Goal: Task Accomplishment & Management: Manage account settings

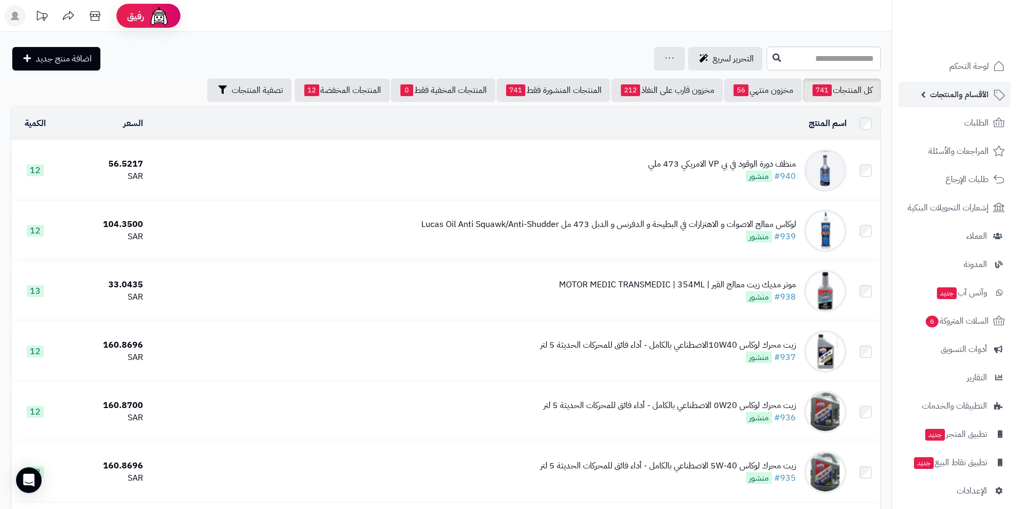
click at [972, 90] on span "الأقسام والمنتجات" at bounding box center [959, 94] width 59 height 15
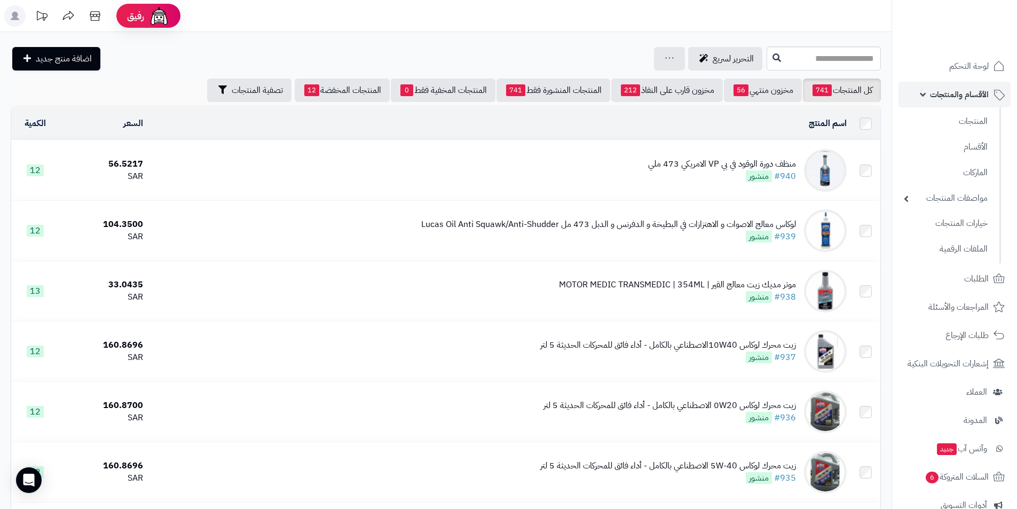
click at [967, 100] on span "الأقسام والمنتجات" at bounding box center [959, 94] width 59 height 15
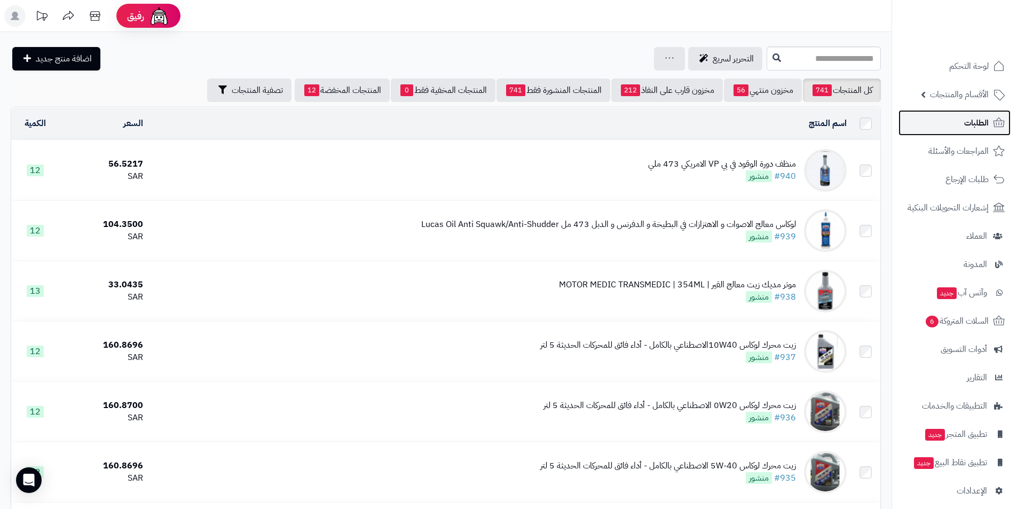
click at [967, 122] on span "الطلبات" at bounding box center [976, 122] width 25 height 15
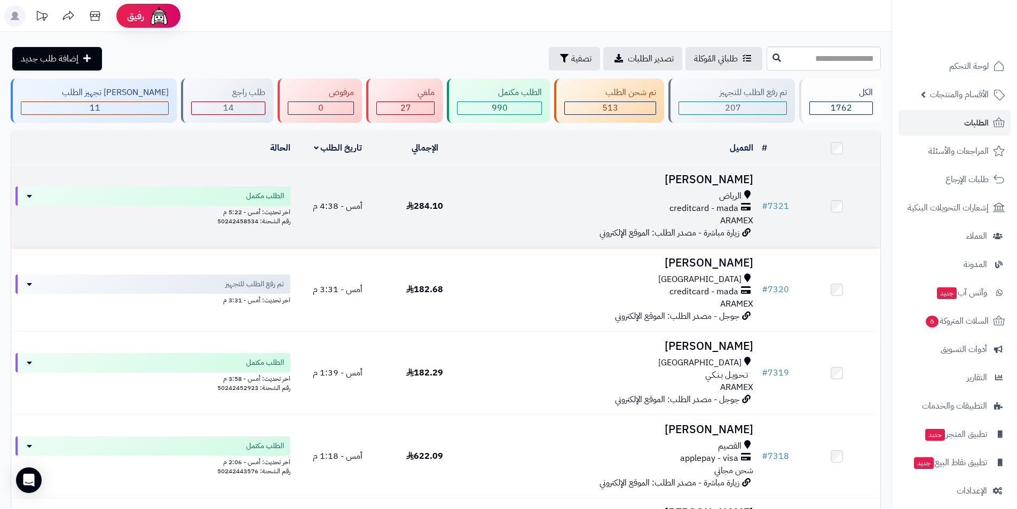
click at [723, 180] on h3 "Mohammed Ali" at bounding box center [613, 180] width 281 height 12
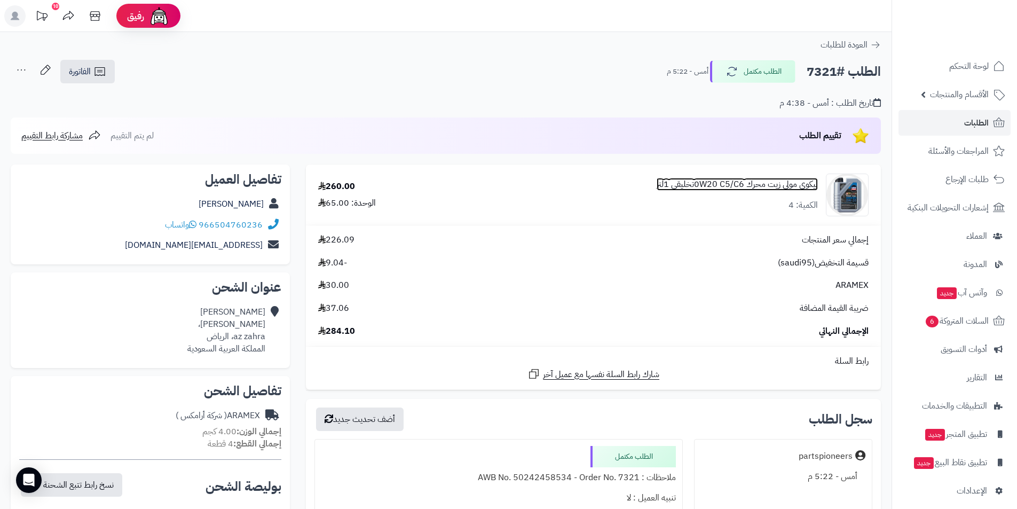
click at [721, 187] on link "ليكوي مولي زيت محرك 0W20 C5/C6تخليقي 1لتر" at bounding box center [737, 184] width 161 height 12
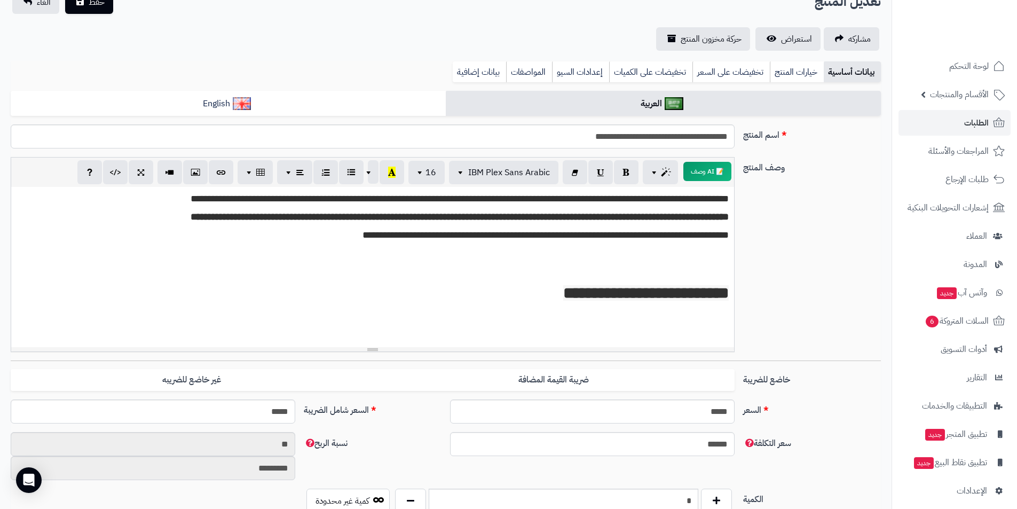
scroll to position [320, 0]
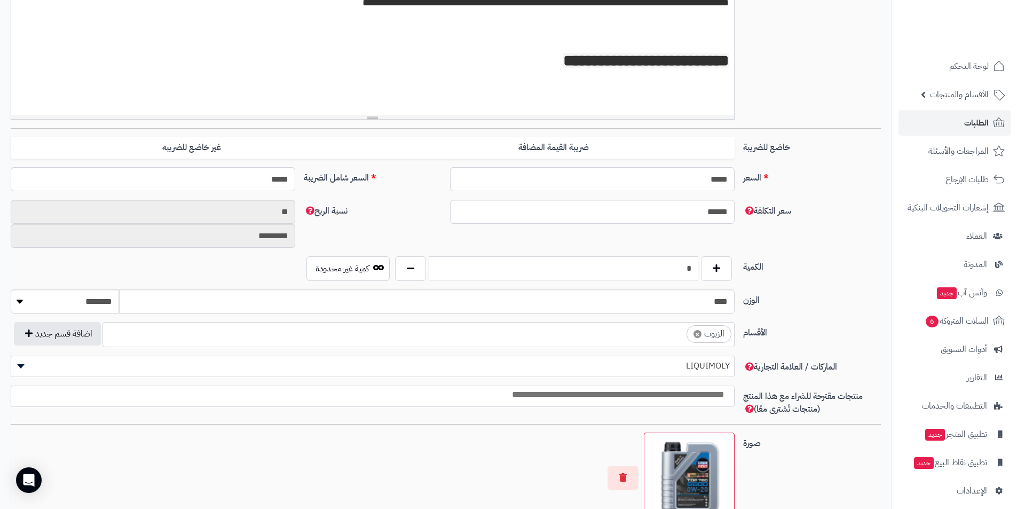
click at [648, 262] on input "*" at bounding box center [564, 268] width 270 height 24
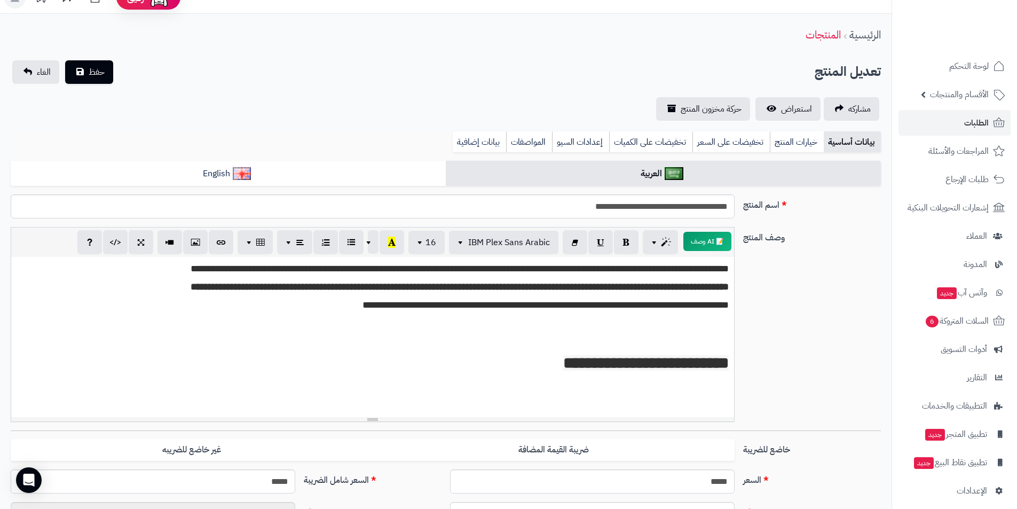
scroll to position [0, 0]
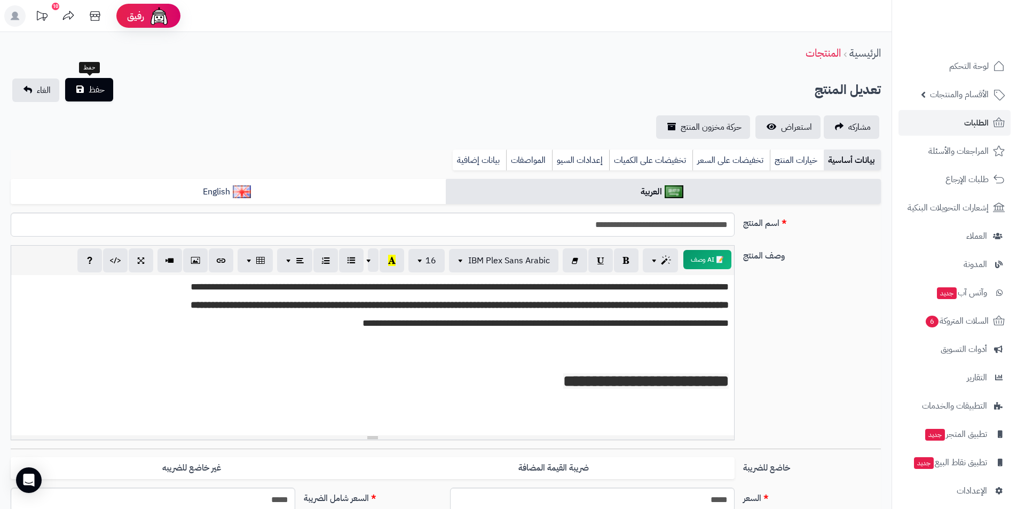
type input "**"
click at [87, 96] on button "حفظ" at bounding box center [89, 89] width 48 height 23
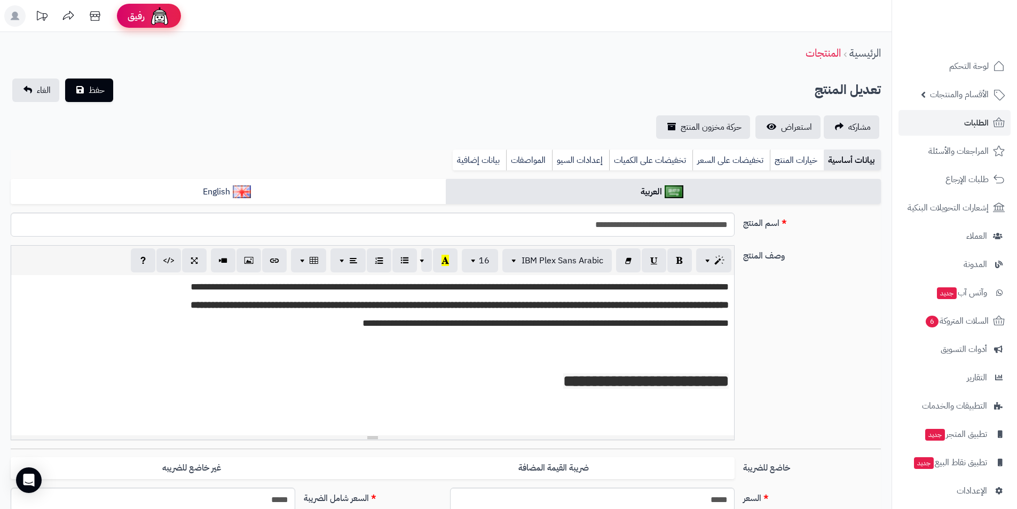
scroll to position [147, 0]
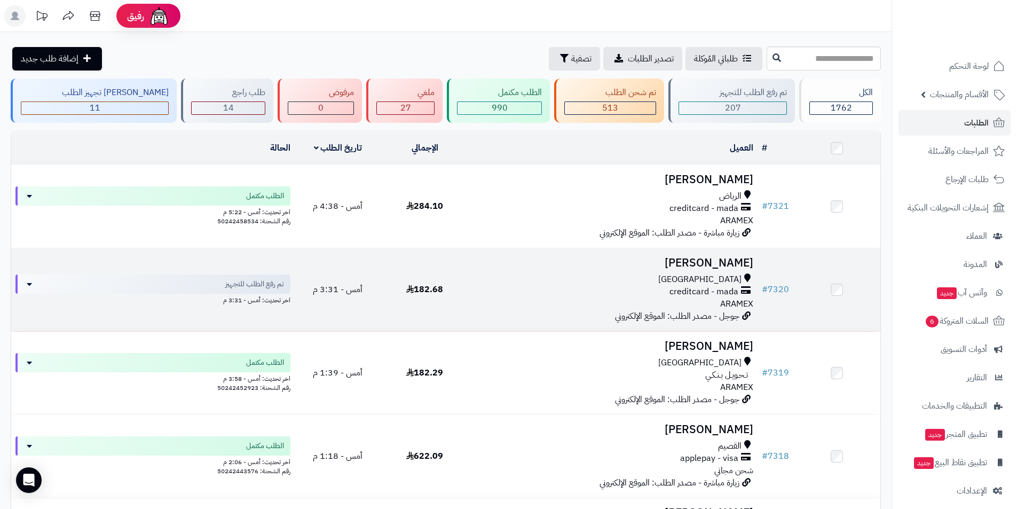
click at [715, 264] on h3 "[PERSON_NAME]" at bounding box center [613, 263] width 281 height 12
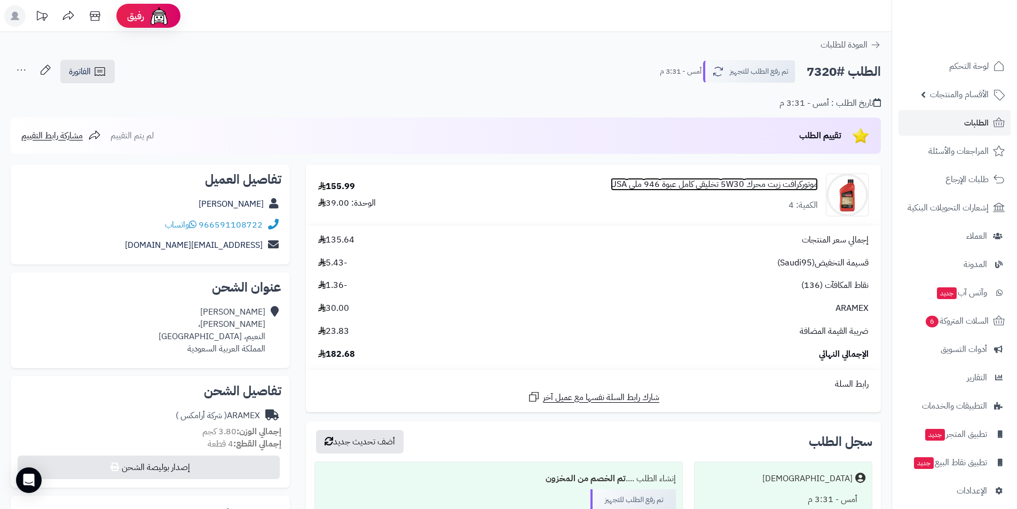
click at [751, 184] on link "موتوركرافت زيت محرك 5W30 تخليقي كامل عبوة 946 ملي USA" at bounding box center [714, 184] width 207 height 12
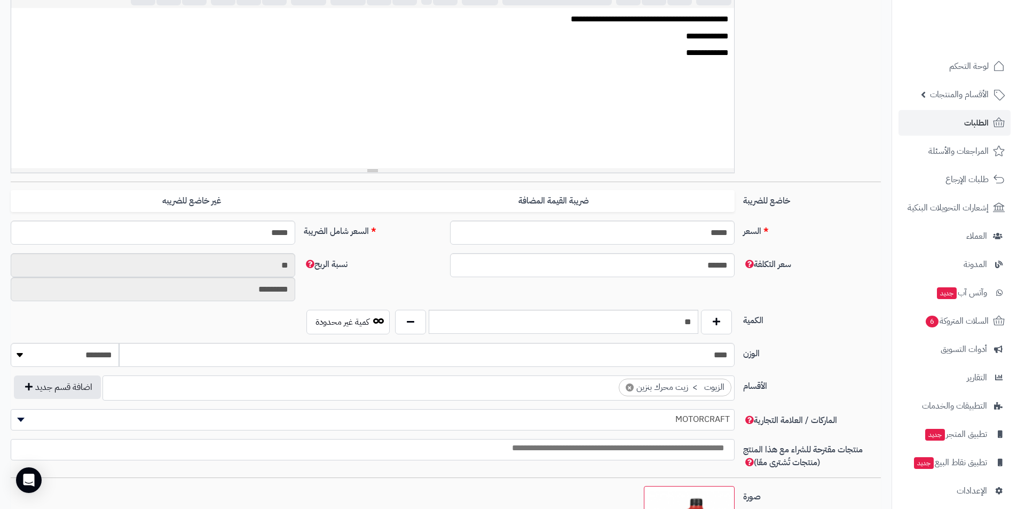
scroll to position [222, 0]
click at [673, 324] on input "**" at bounding box center [564, 322] width 270 height 24
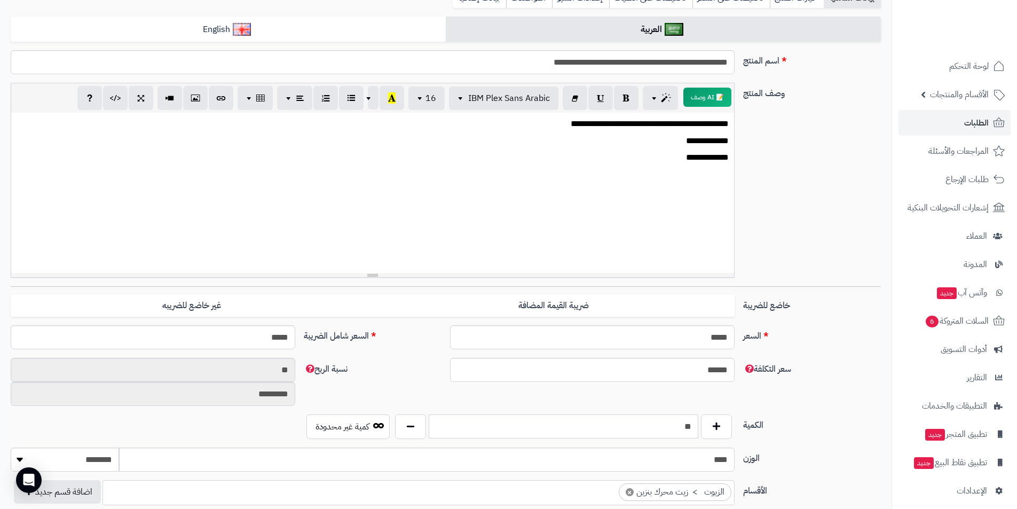
scroll to position [0, 0]
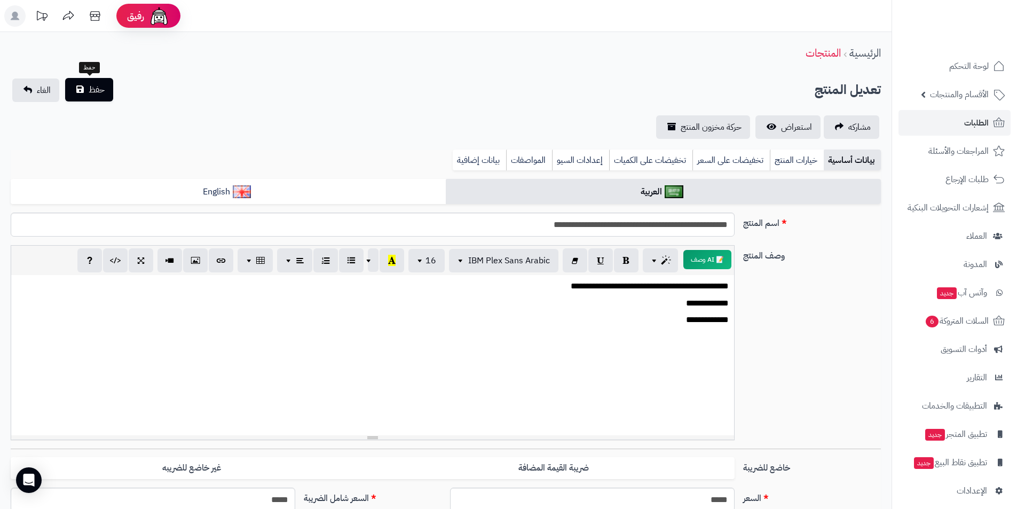
type input "**"
click at [91, 93] on span "حفظ" at bounding box center [97, 89] width 16 height 13
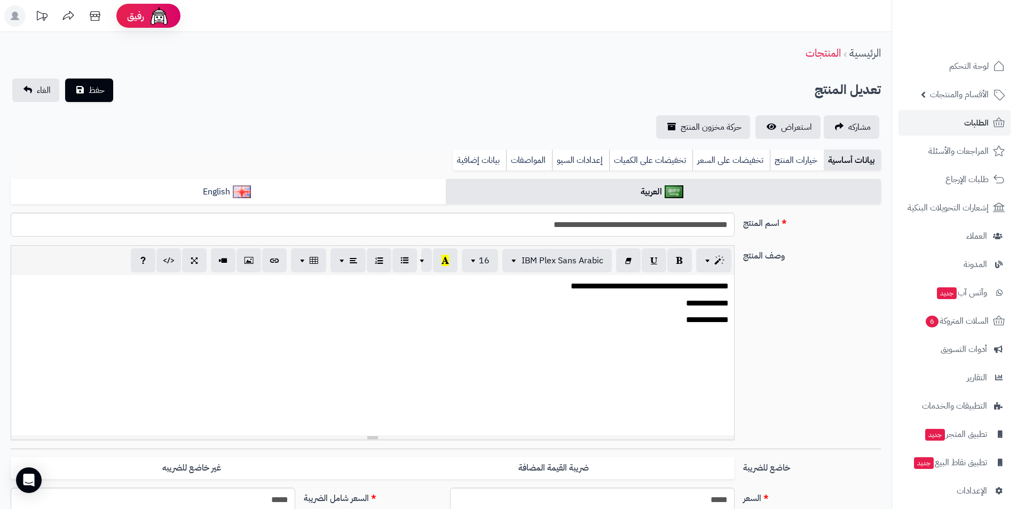
scroll to position [227, 0]
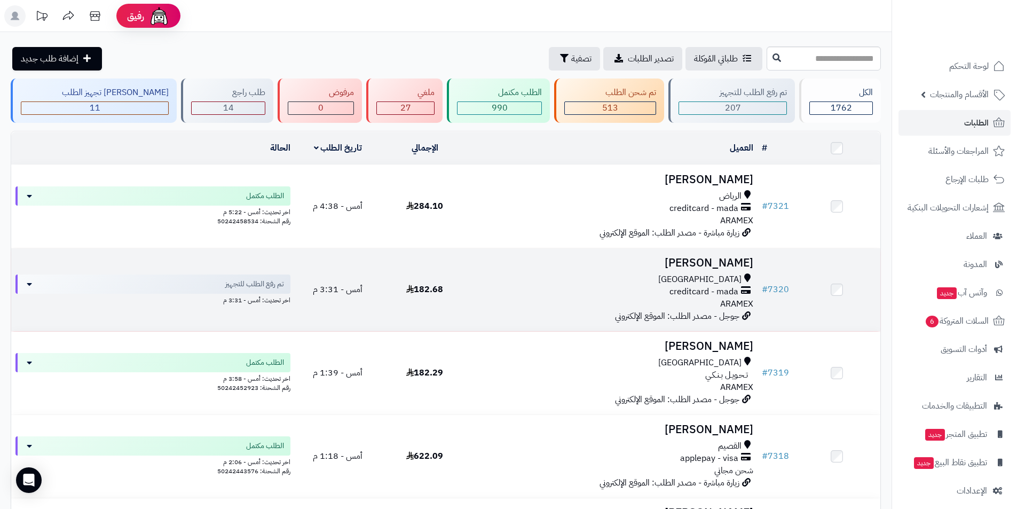
scroll to position [53, 0]
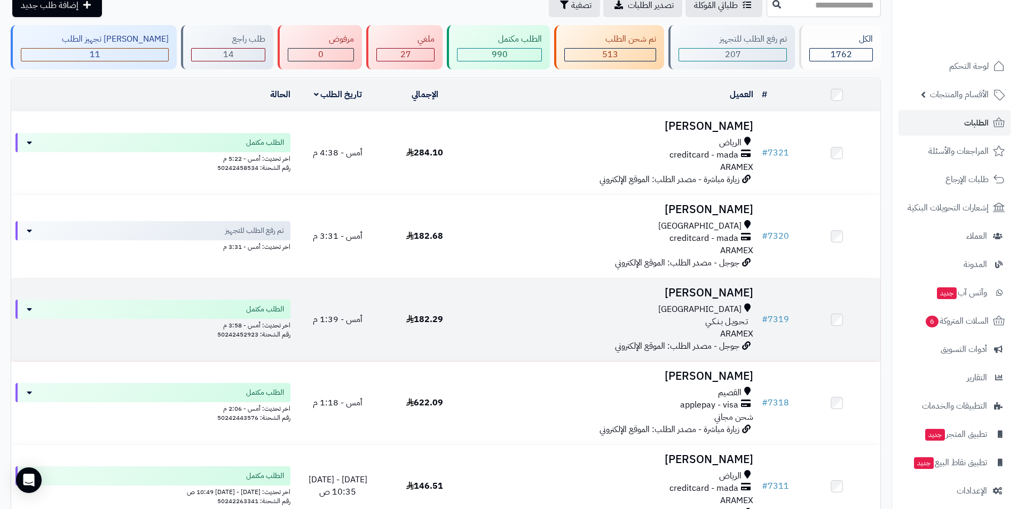
click at [733, 293] on h3 "حسام الجحدلي" at bounding box center [613, 293] width 281 height 12
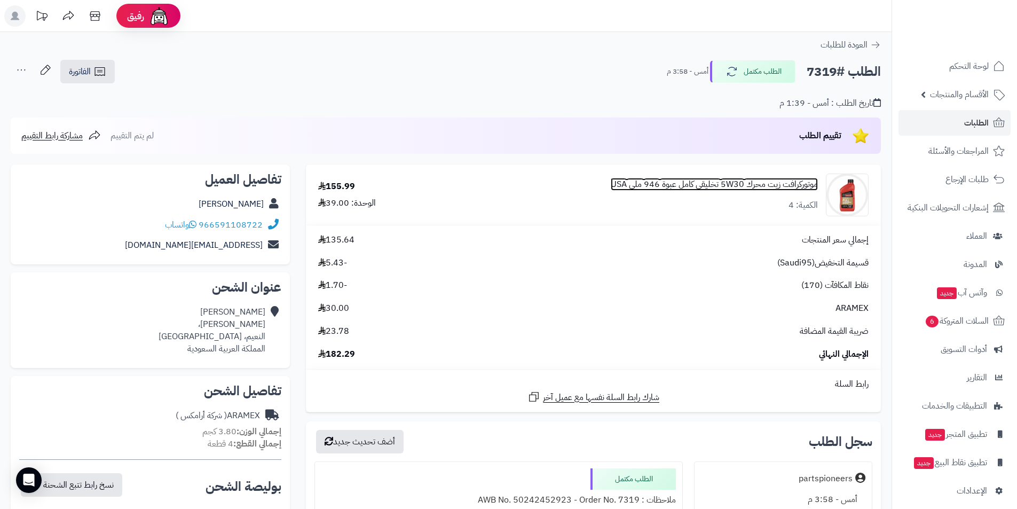
click at [742, 179] on link "موتوركرافت زيت محرك 5W30 تخليقي كامل عبوة 946 ملي USA" at bounding box center [714, 184] width 207 height 12
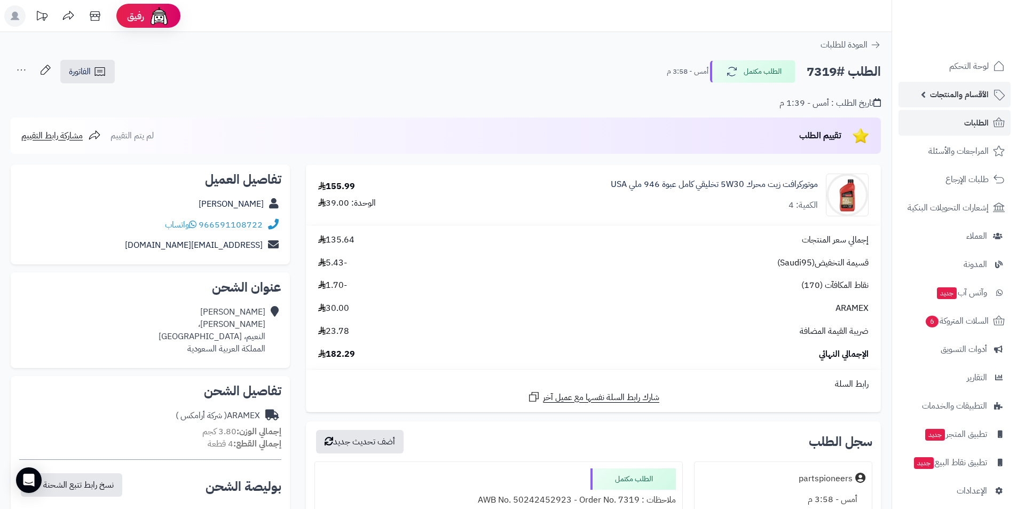
click at [929, 97] on link "الأقسام والمنتجات" at bounding box center [955, 95] width 112 height 26
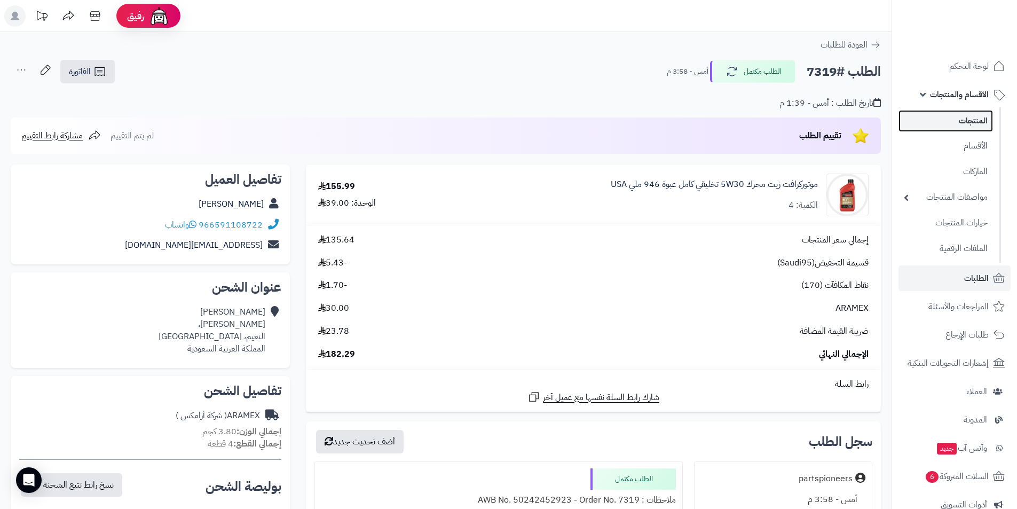
click at [942, 112] on link "المنتجات" at bounding box center [946, 121] width 95 height 22
